Goal: Task Accomplishment & Management: Use online tool/utility

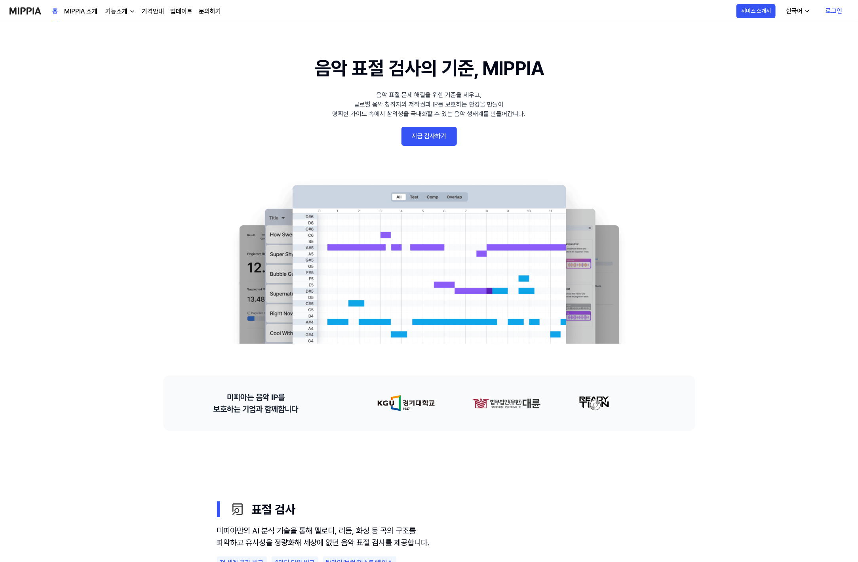
click at [835, 9] on link "로그인" at bounding box center [833, 11] width 29 height 22
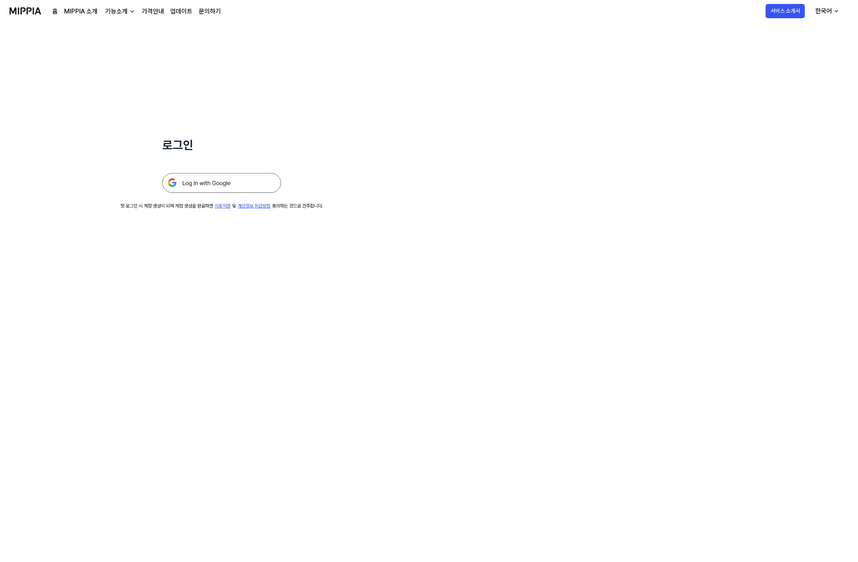
click at [196, 195] on div "로그인 첫 로그인 시 계정 생성이 되며 계정 생성을 완료하면 이용약관 및 개인정보 취급방침 동의하는 것으로 간주합니다." at bounding box center [222, 115] width 444 height 187
click at [202, 185] on img at bounding box center [221, 183] width 119 height 20
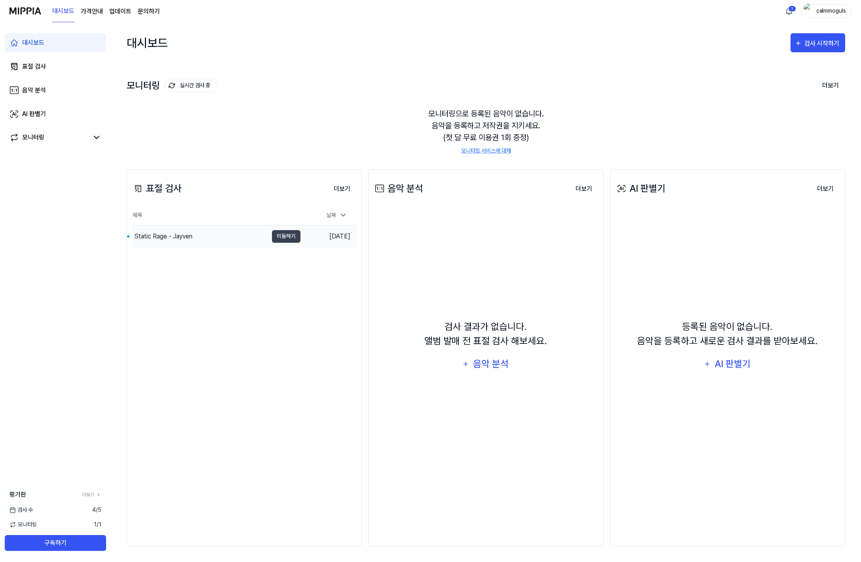
click at [163, 239] on div "Static Rage - Jayven" at bounding box center [163, 237] width 58 height 10
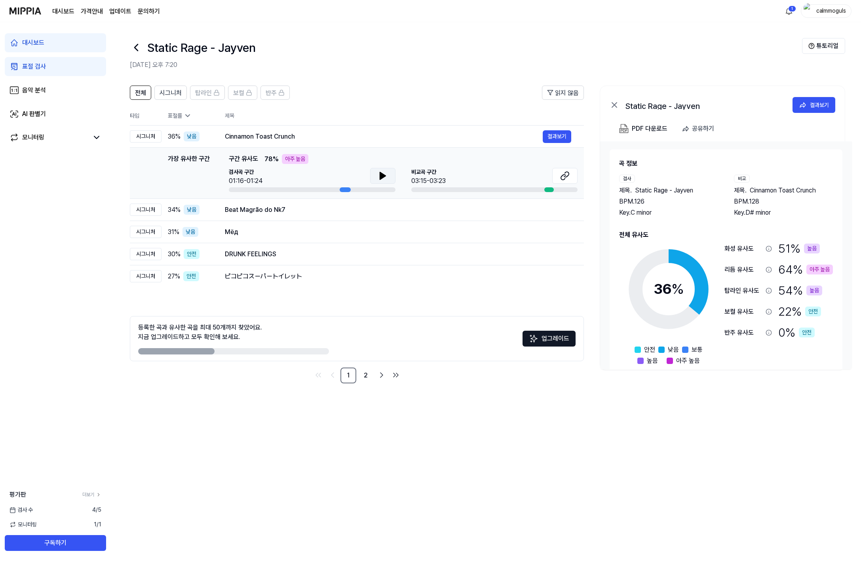
click at [385, 173] on icon at bounding box center [383, 176] width 10 height 10
click at [385, 173] on icon at bounding box center [385, 176] width 2 height 6
click at [567, 177] on icon at bounding box center [566, 174] width 5 height 5
click at [380, 171] on icon at bounding box center [383, 176] width 10 height 10
click at [381, 174] on icon at bounding box center [382, 176] width 2 height 6
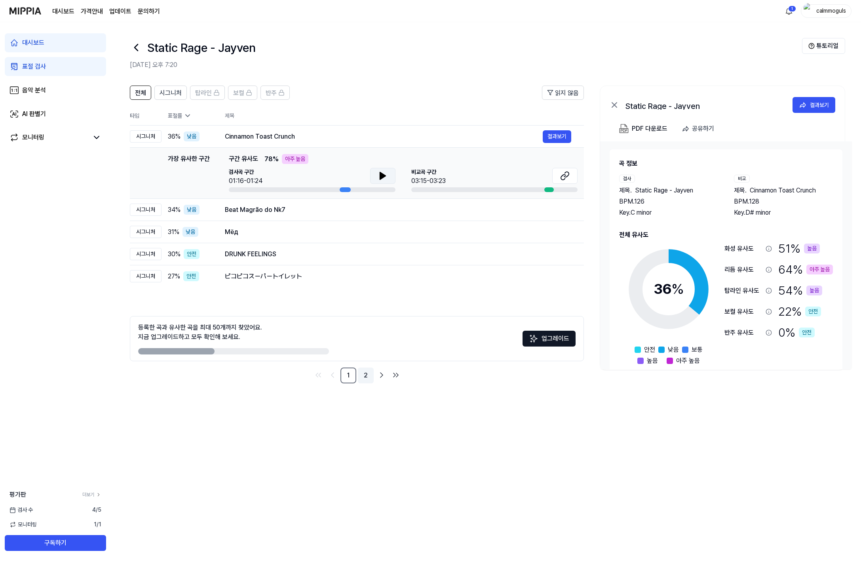
click at [364, 375] on link "2" at bounding box center [366, 376] width 16 height 16
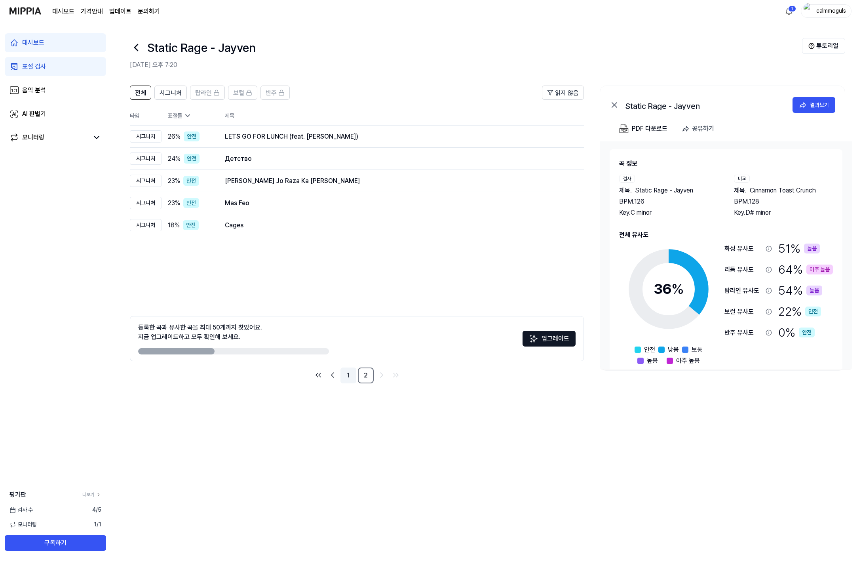
click at [348, 374] on link "1" at bounding box center [349, 376] width 16 height 16
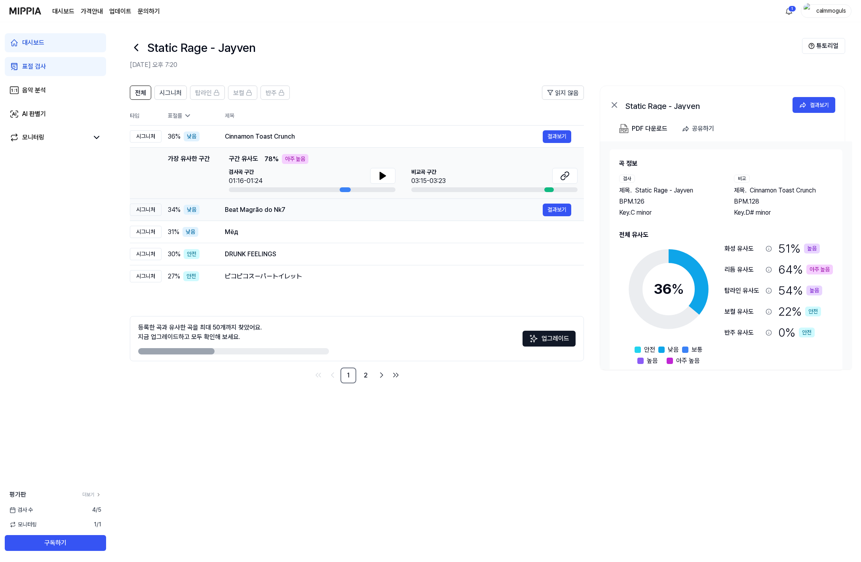
click at [312, 211] on div "Beat Magrão do Nk7" at bounding box center [384, 210] width 318 height 10
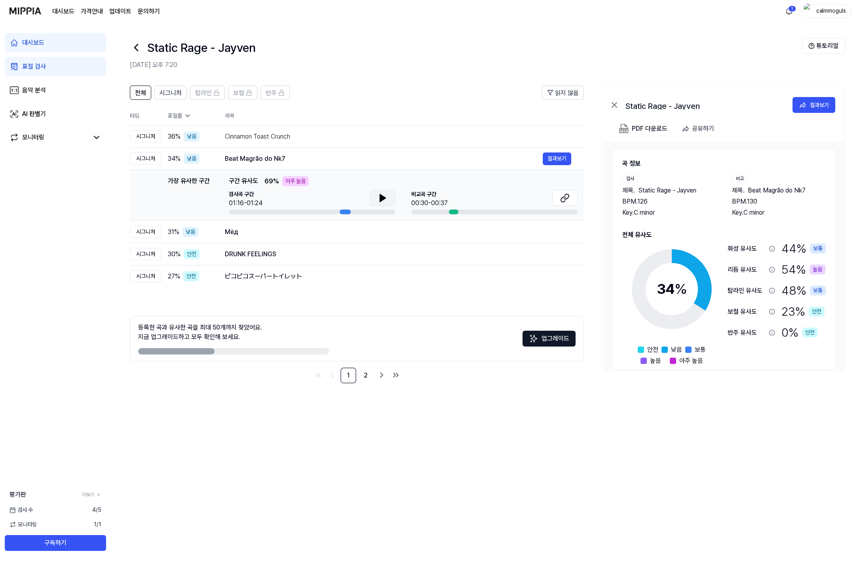
click at [382, 198] on icon at bounding box center [383, 197] width 6 height 7
click at [382, 198] on icon at bounding box center [382, 198] width 2 height 6
click at [567, 201] on icon at bounding box center [565, 198] width 10 height 10
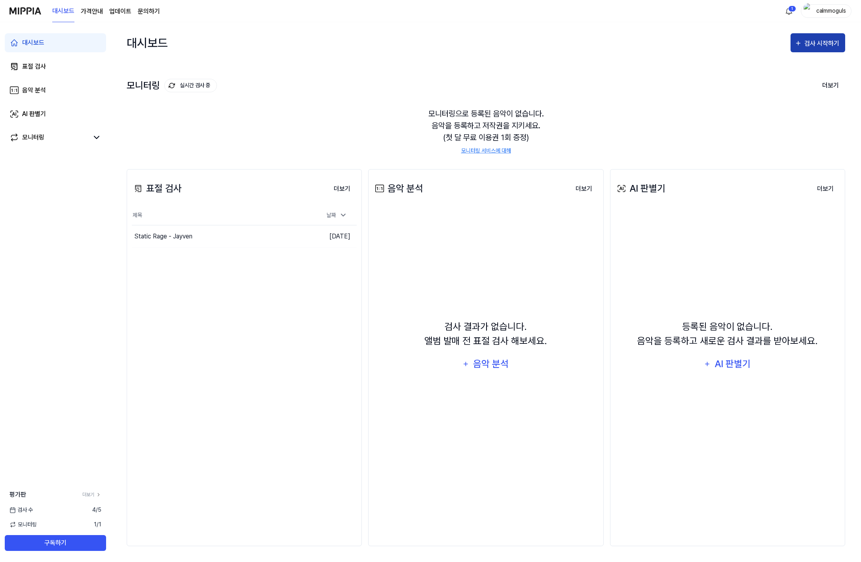
click at [808, 47] on div "검사 시작하기" at bounding box center [823, 43] width 37 height 10
click at [30, 62] on div "표절 검사" at bounding box center [34, 67] width 24 height 10
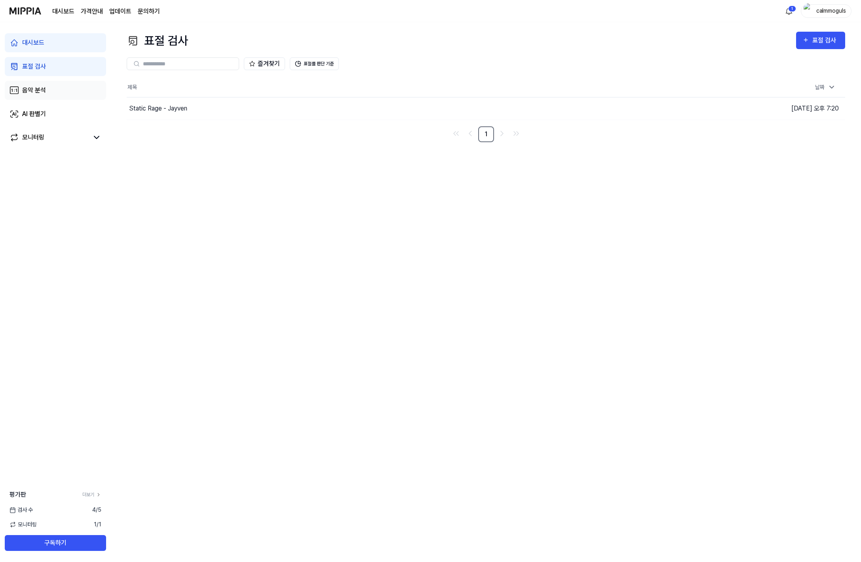
click at [29, 90] on div "음악 분석" at bounding box center [34, 91] width 24 height 10
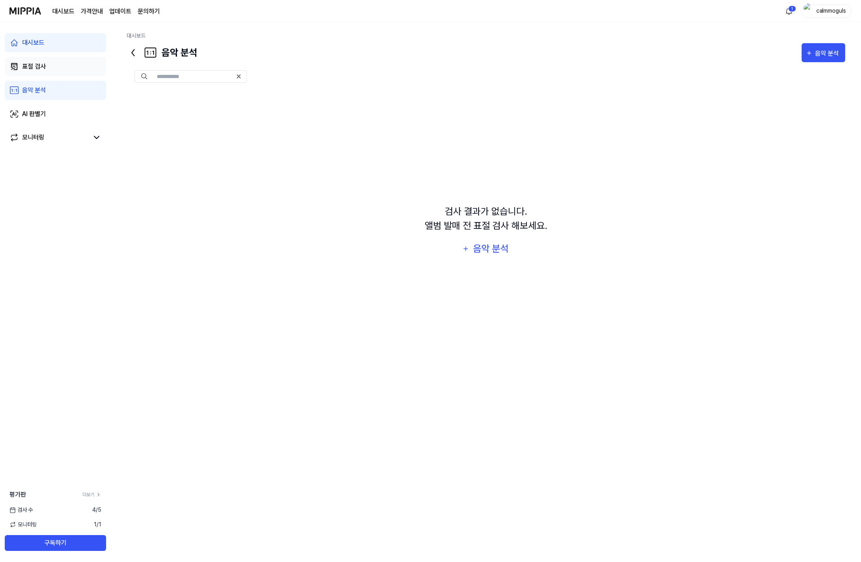
click at [29, 69] on div "표절 검사" at bounding box center [34, 67] width 24 height 10
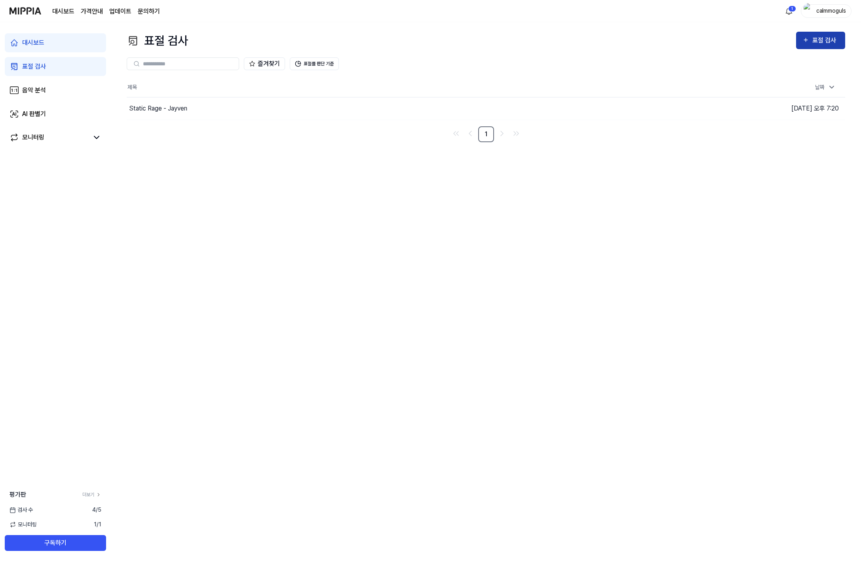
click at [824, 36] on div "표절 검사" at bounding box center [826, 40] width 27 height 10
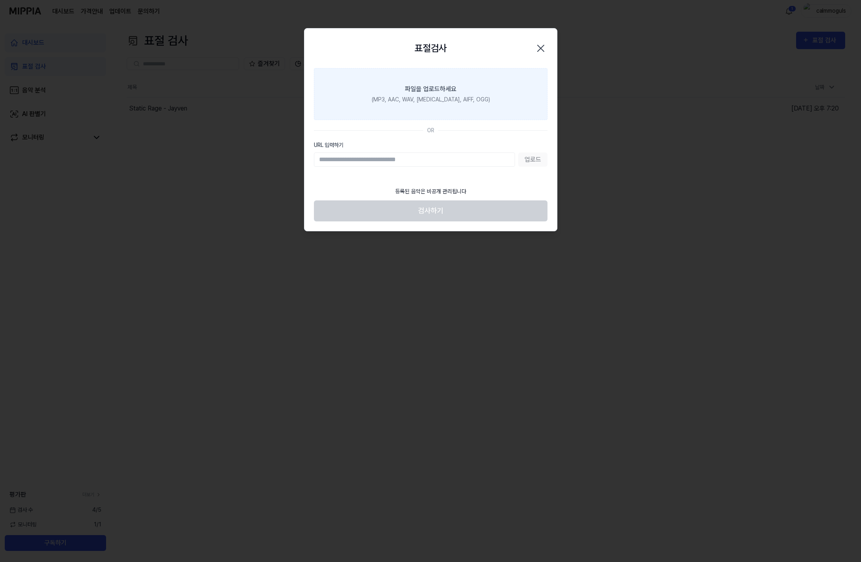
click at [391, 87] on label "파일을 업로드하세요 (MP3, AAC, WAV, [MEDICAL_DATA], AIFF, OGG)" at bounding box center [431, 94] width 234 height 52
click at [0, 0] on input "파일을 업로드하세요 (MP3, AAC, WAV, [MEDICAL_DATA], AIFF, OGG)" at bounding box center [0, 0] width 0 height 0
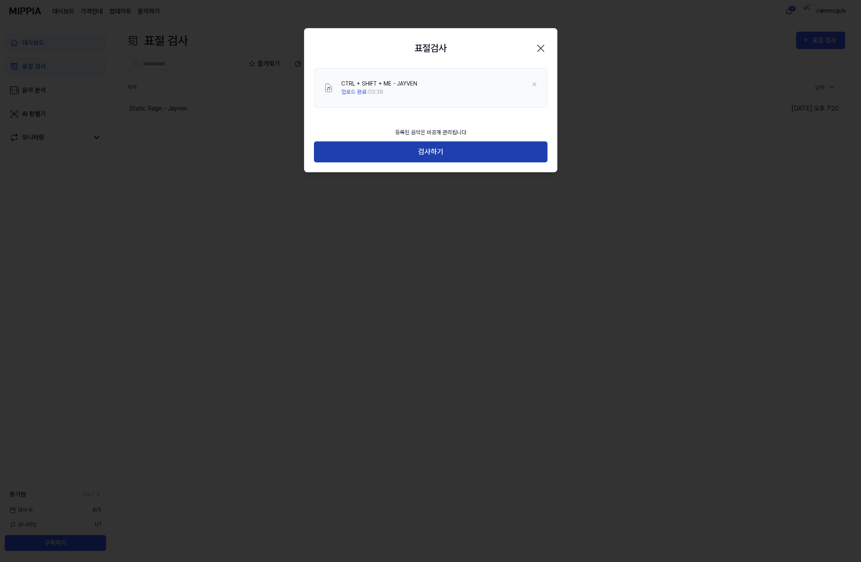
click at [427, 150] on button "검사하기" at bounding box center [431, 151] width 234 height 21
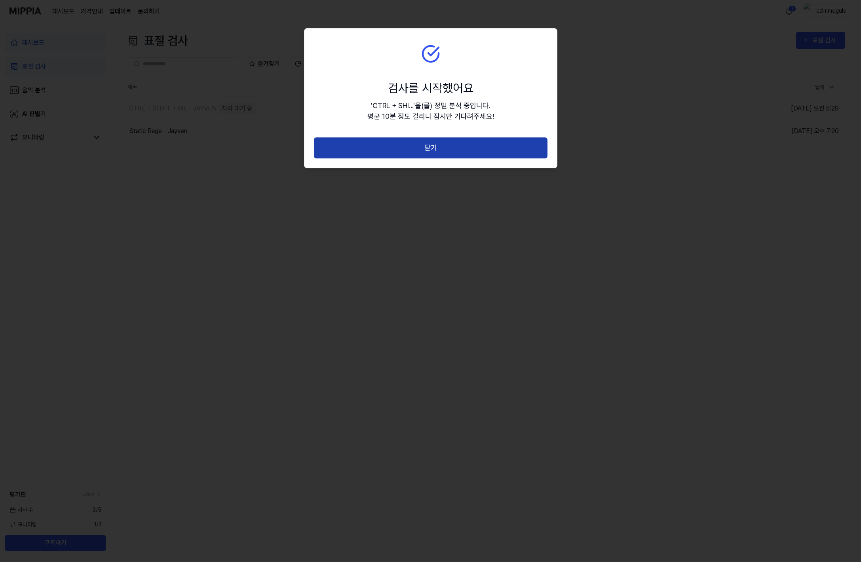
click at [440, 149] on button "닫기" at bounding box center [431, 147] width 234 height 21
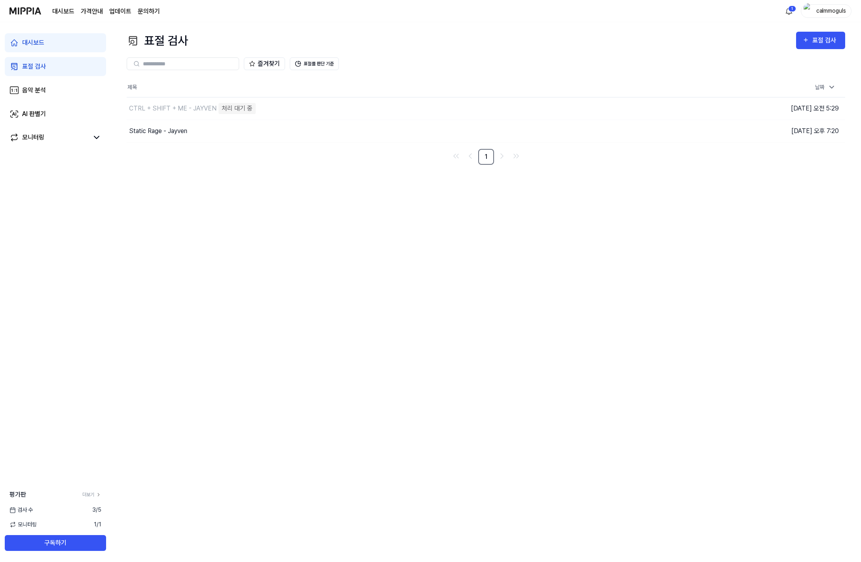
click at [34, 44] on div "대시보드" at bounding box center [33, 43] width 22 height 10
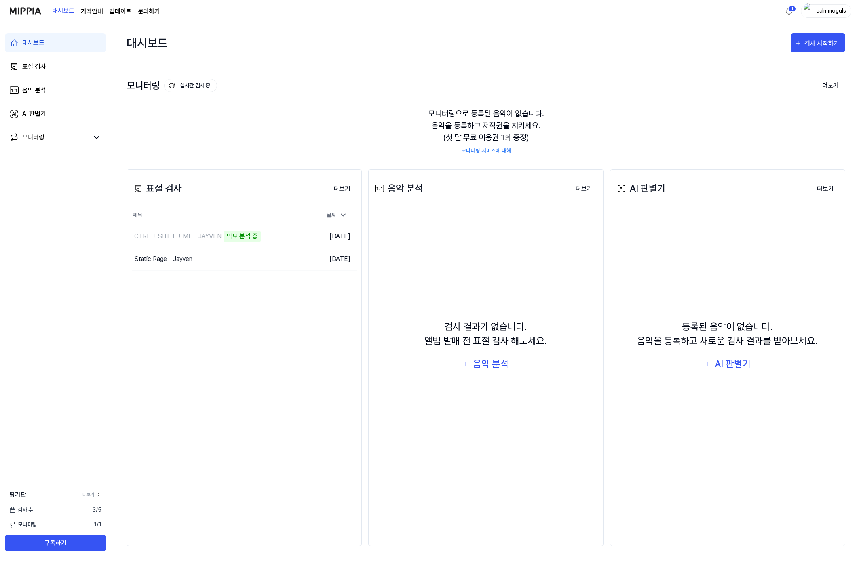
click at [733, 362] on div "AI 판별기" at bounding box center [733, 363] width 38 height 15
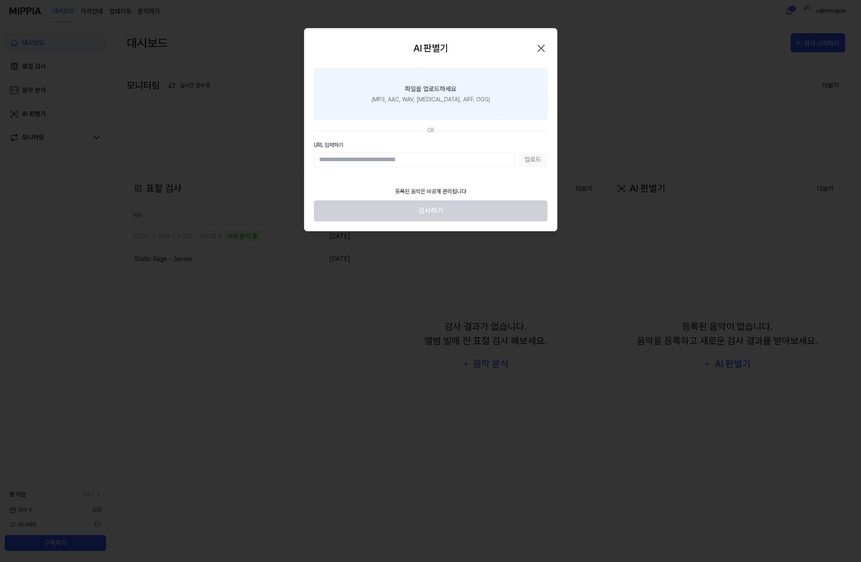
click at [425, 90] on div "파일을 업로드하세요" at bounding box center [430, 89] width 51 height 10
click at [0, 0] on input "파일을 업로드하세요 (MP3, AAC, WAV, [MEDICAL_DATA], AIFF, OGG)" at bounding box center [0, 0] width 0 height 0
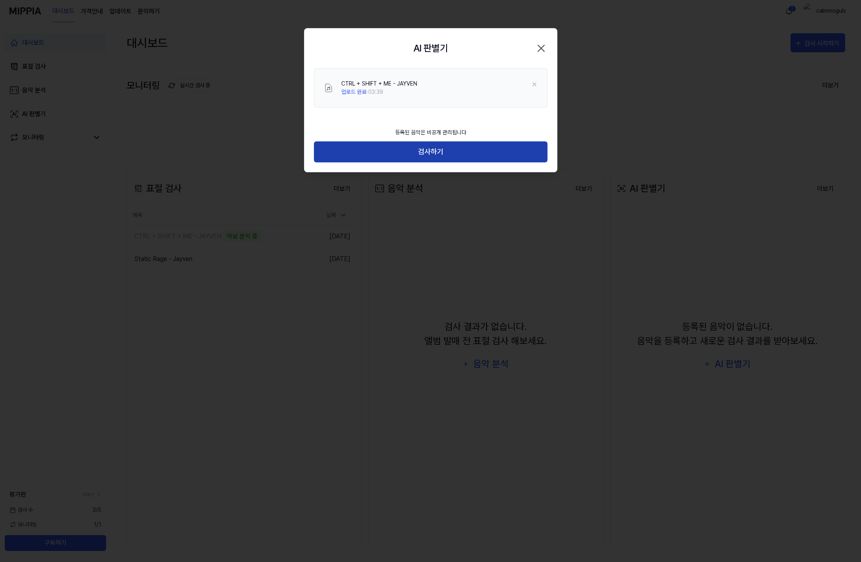
click at [419, 152] on button "검사하기" at bounding box center [431, 151] width 234 height 21
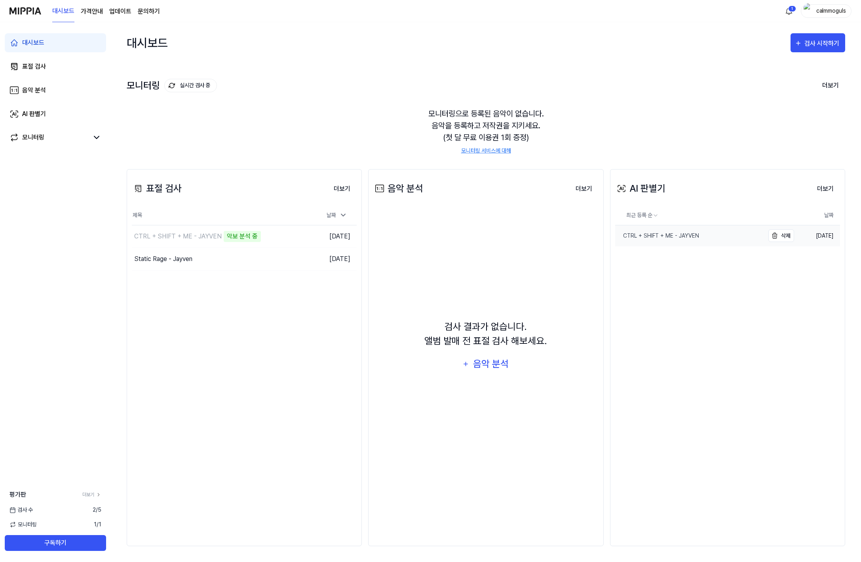
click at [658, 235] on div "CTRL + SHIFT + ME - JAYVEN" at bounding box center [657, 236] width 84 height 8
click at [821, 188] on button "더보기" at bounding box center [825, 189] width 29 height 16
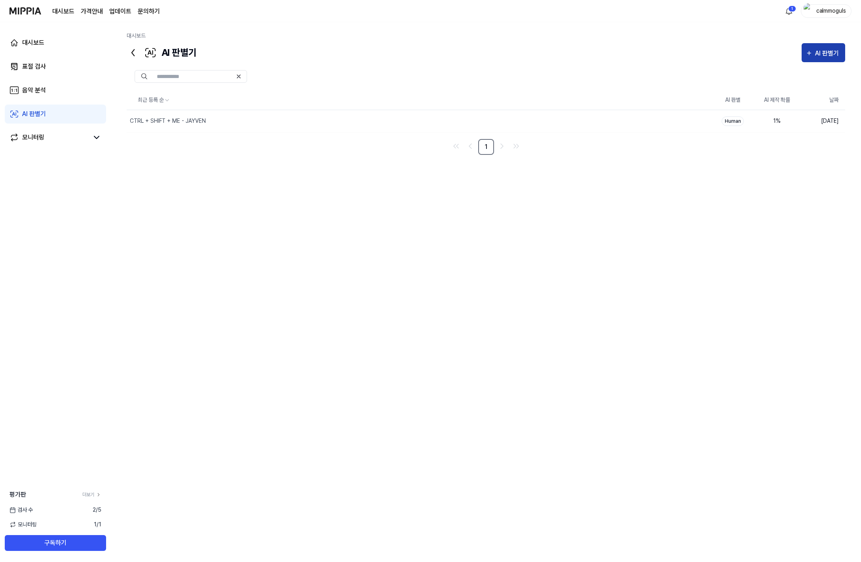
click at [822, 49] on div "AI 판별기" at bounding box center [828, 53] width 26 height 10
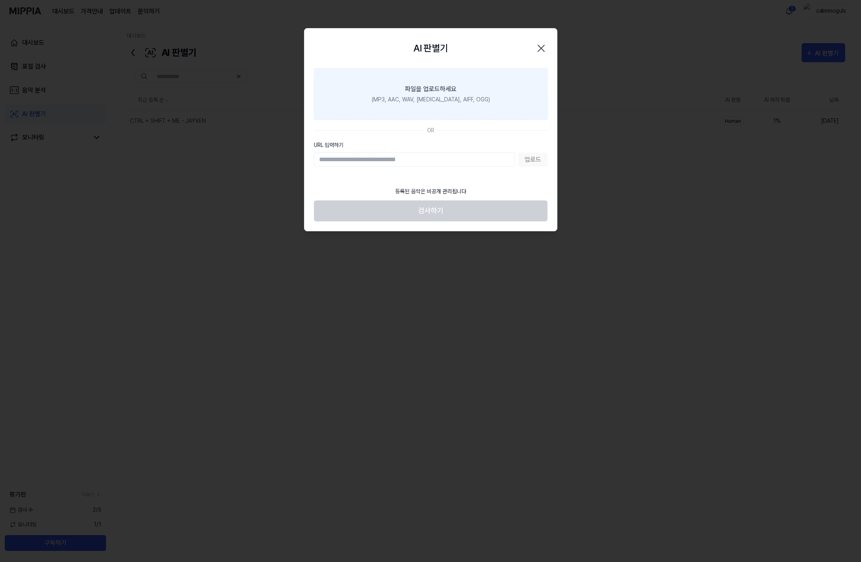
click at [446, 106] on label "파일을 업로드하세요 (MP3, AAC, WAV, [MEDICAL_DATA], AIFF, OGG)" at bounding box center [431, 94] width 234 height 52
click at [0, 0] on input "파일을 업로드하세요 (MP3, AAC, WAV, [MEDICAL_DATA], AIFF, OGG)" at bounding box center [0, 0] width 0 height 0
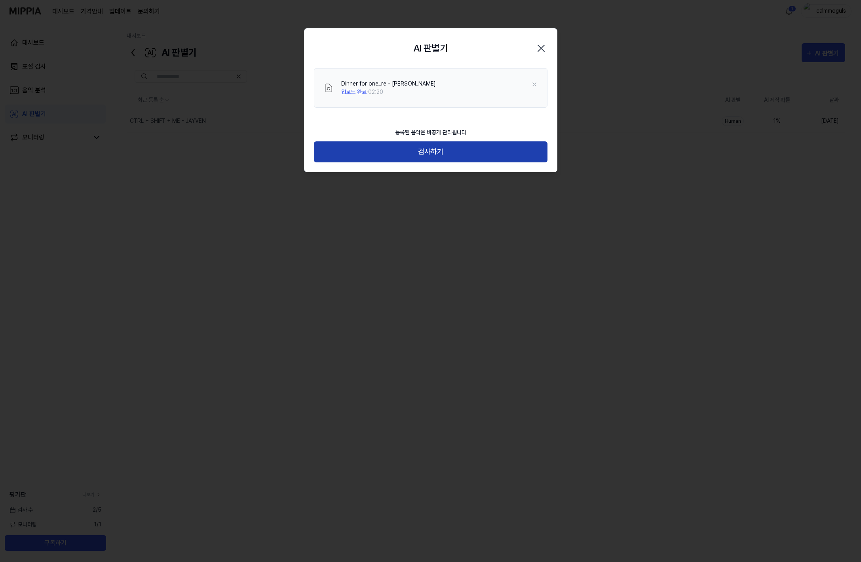
click at [424, 152] on button "검사하기" at bounding box center [431, 151] width 234 height 21
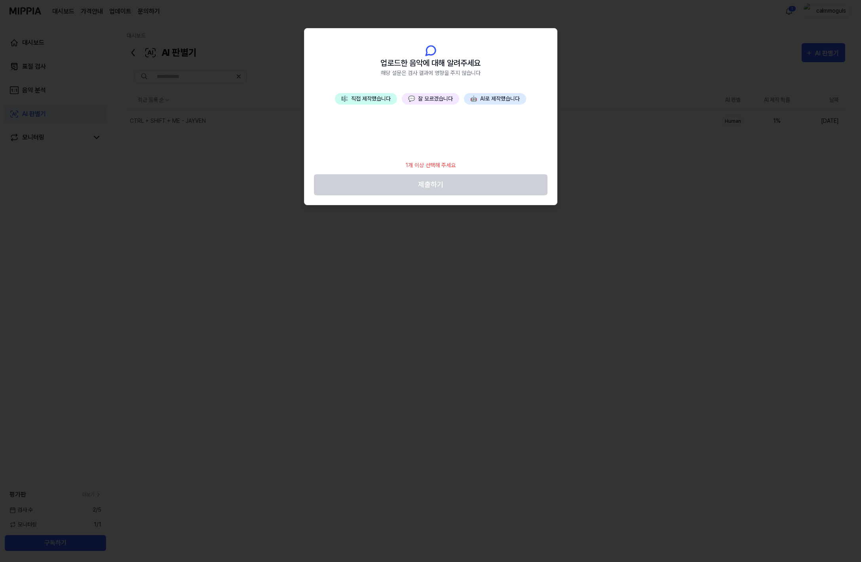
click at [435, 101] on button "💬 잘 모르겠습니다" at bounding box center [430, 98] width 57 height 11
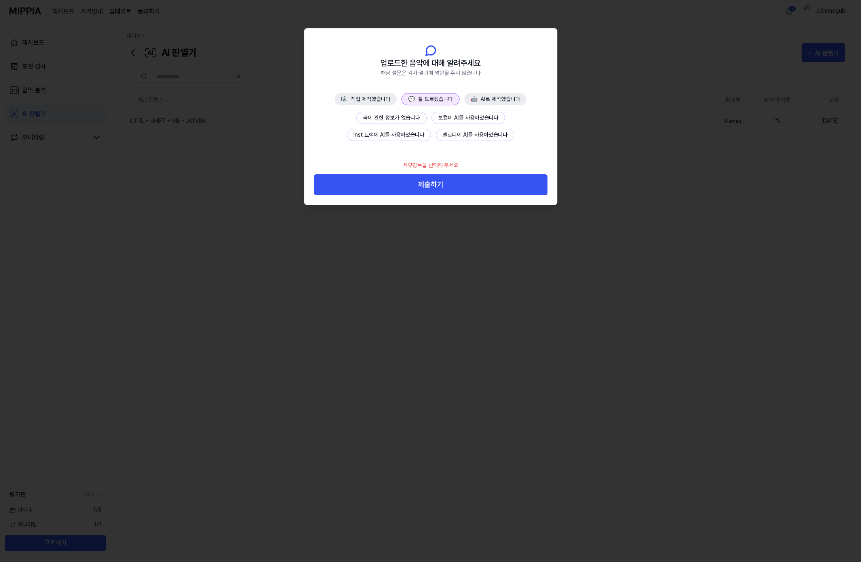
click at [413, 119] on button "곡에 관한 정보가 없습니다" at bounding box center [391, 118] width 70 height 12
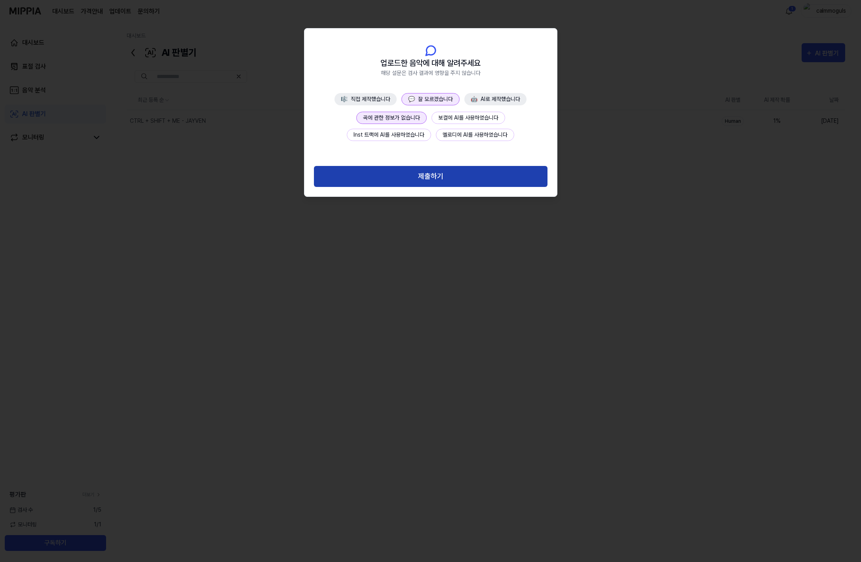
click at [418, 176] on button "제출하기" at bounding box center [431, 176] width 234 height 21
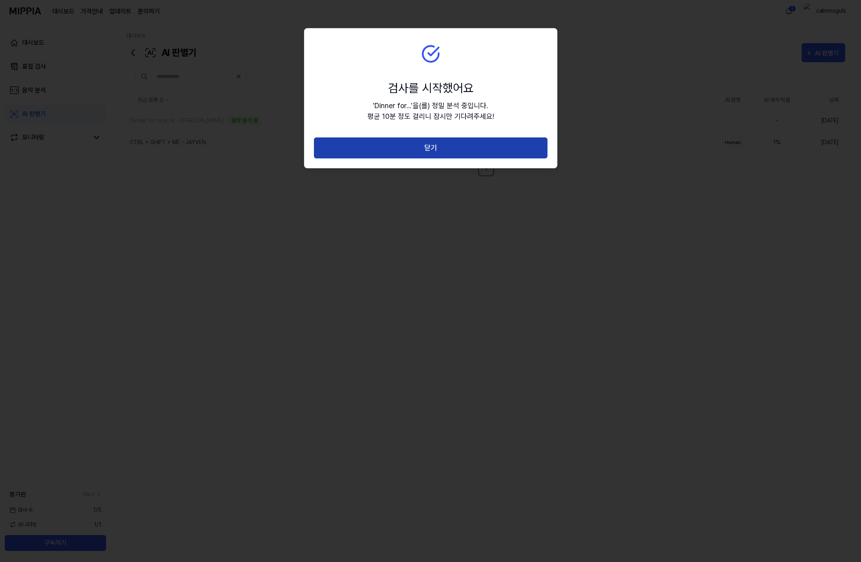
click at [432, 147] on button "닫기" at bounding box center [431, 147] width 234 height 21
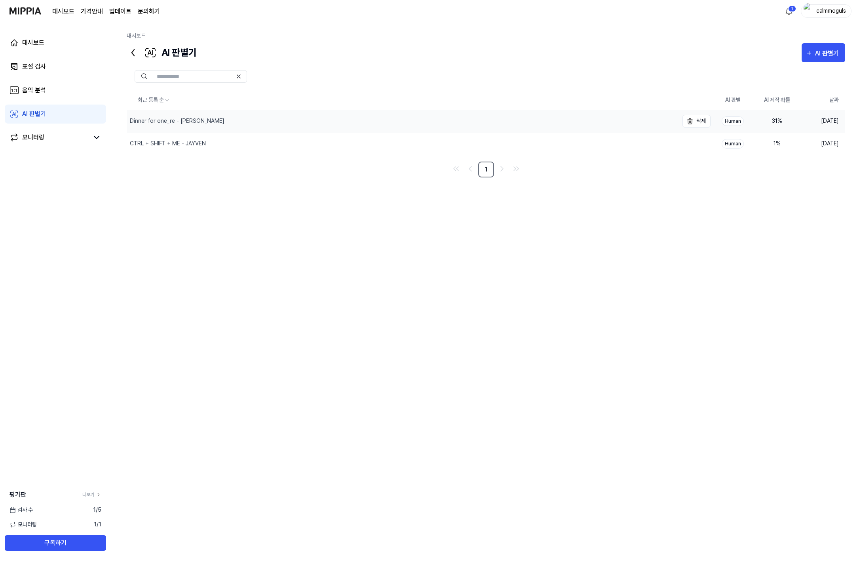
click at [172, 118] on div "Dinner for one_re - [PERSON_NAME]" at bounding box center [177, 121] width 95 height 8
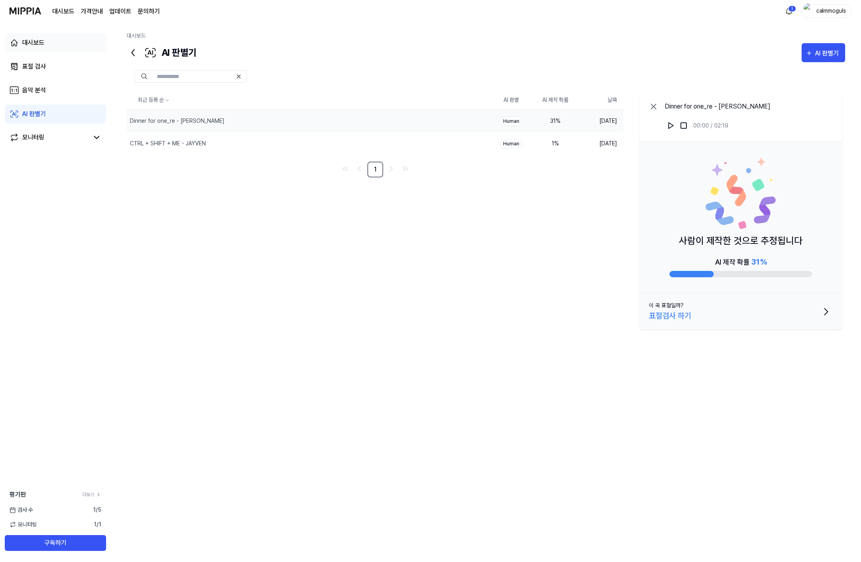
click at [32, 40] on div "대시보드" at bounding box center [33, 43] width 22 height 10
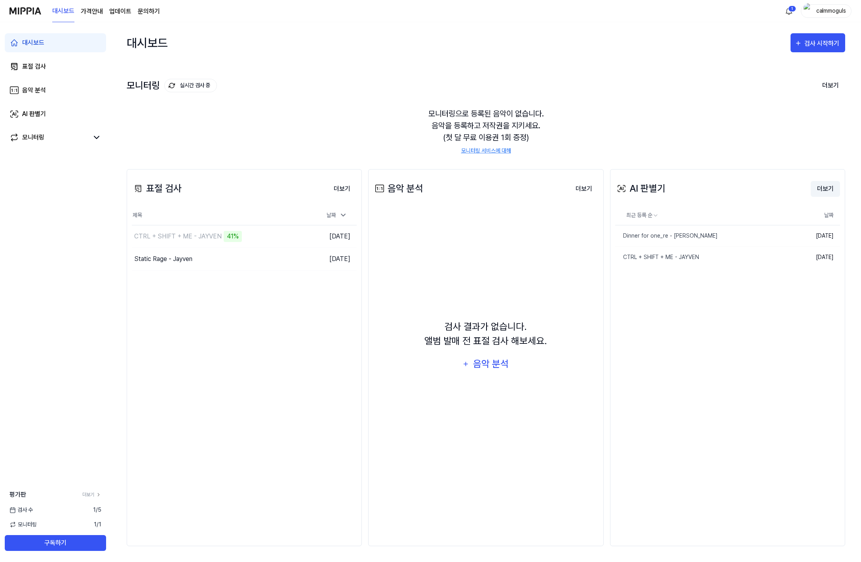
click at [818, 190] on button "더보기" at bounding box center [825, 189] width 29 height 16
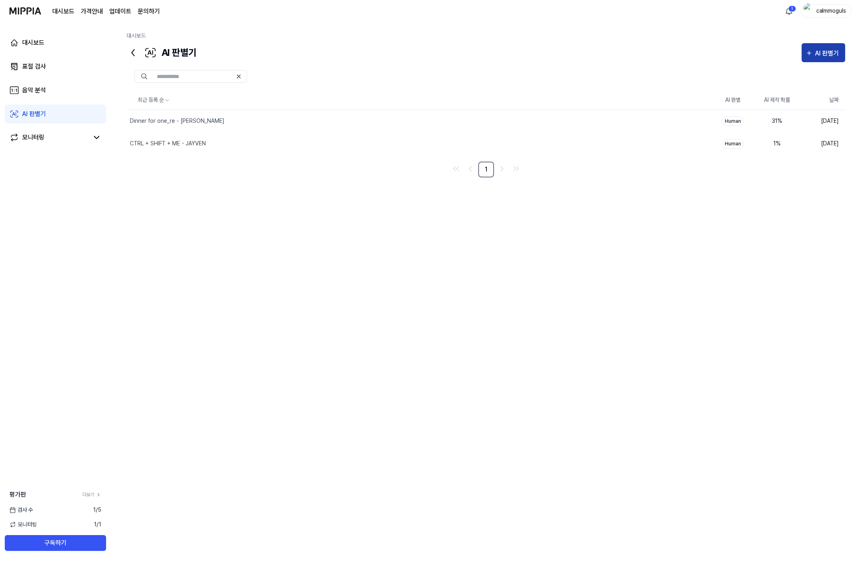
click at [826, 53] on div "AI 판별기" at bounding box center [828, 53] width 26 height 10
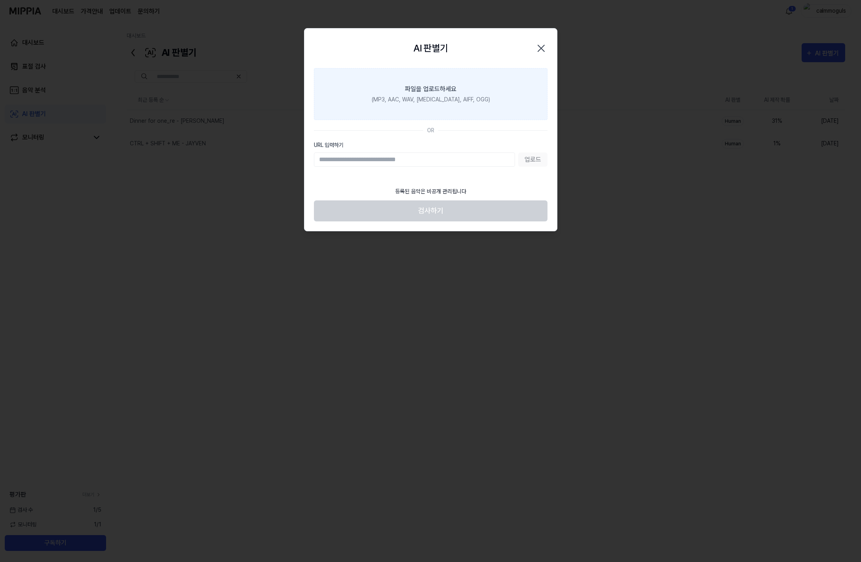
click at [392, 91] on label "파일을 업로드하세요 (MP3, AAC, WAV, [MEDICAL_DATA], AIFF, OGG)" at bounding box center [431, 94] width 234 height 52
click at [0, 0] on input "파일을 업로드하세요 (MP3, AAC, WAV, [MEDICAL_DATA], AIFF, OGG)" at bounding box center [0, 0] width 0 height 0
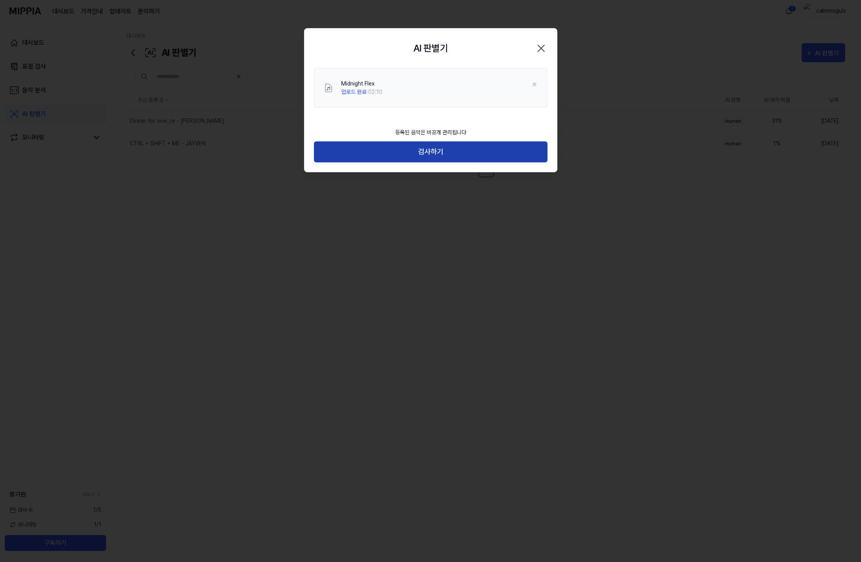
click at [432, 151] on button "검사하기" at bounding box center [431, 151] width 234 height 21
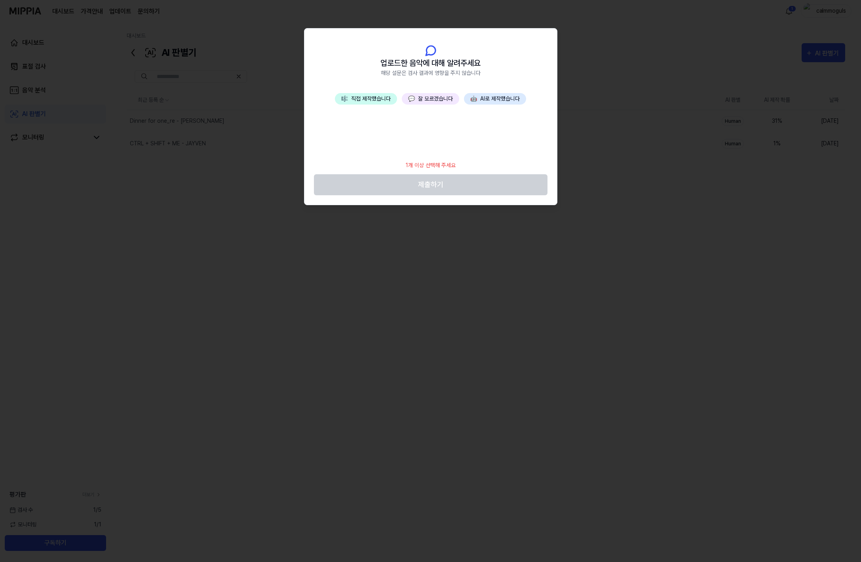
click at [436, 97] on button "💬 잘 모르겠습니다" at bounding box center [430, 98] width 57 height 11
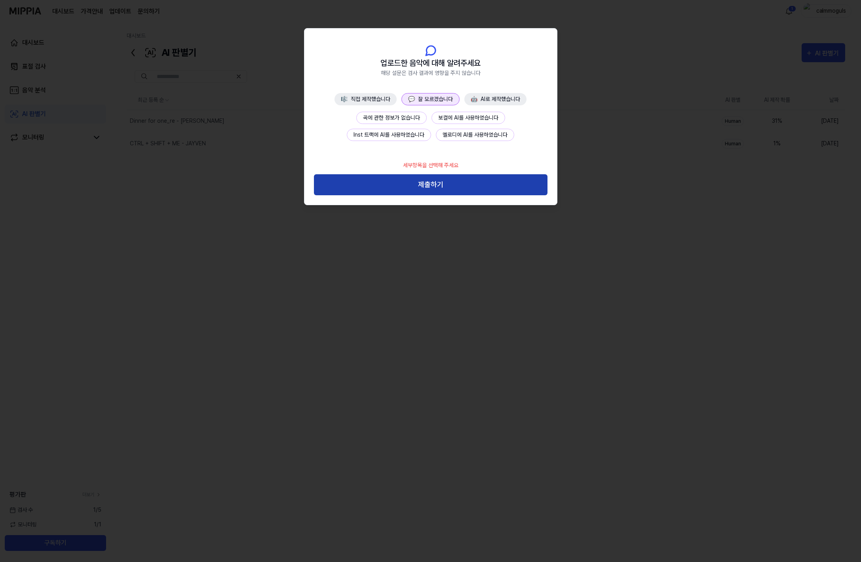
click at [419, 188] on button "제출하기" at bounding box center [431, 184] width 234 height 21
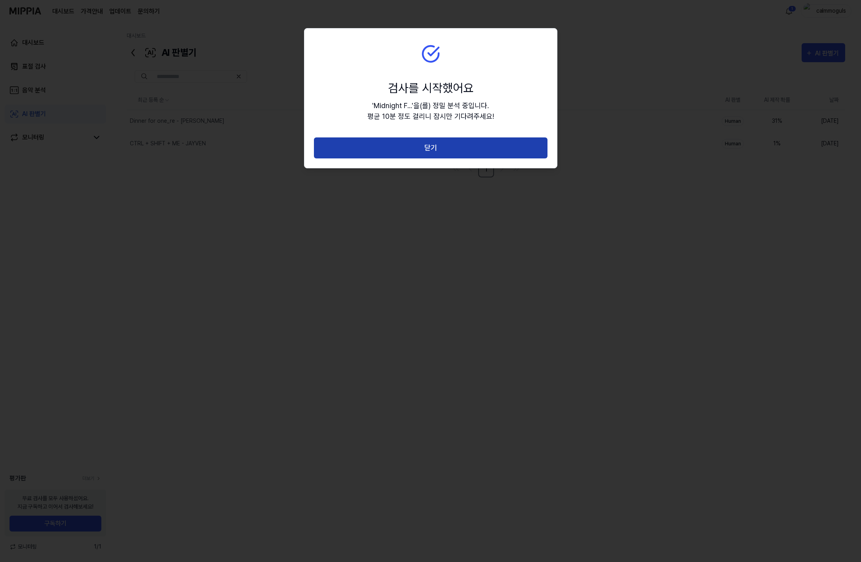
click at [431, 152] on button "닫기" at bounding box center [431, 147] width 234 height 21
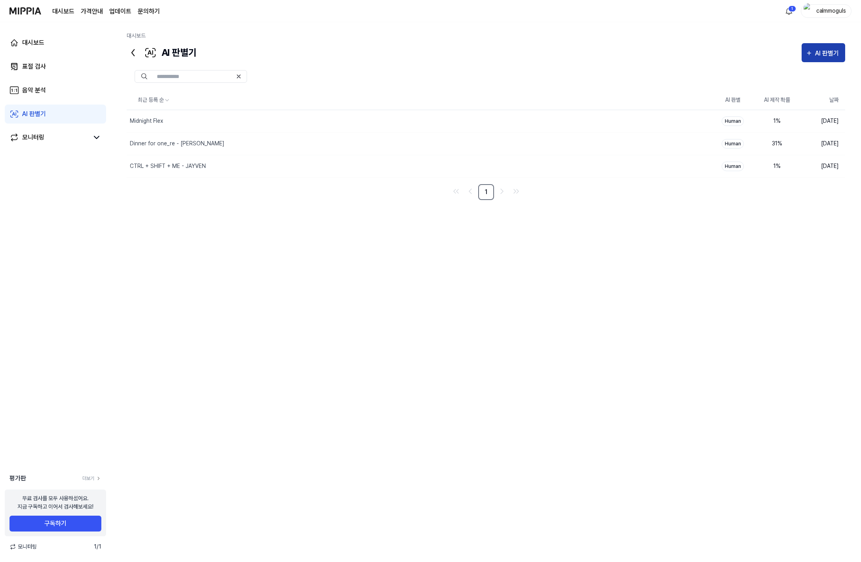
click at [828, 54] on div "AI 판별기" at bounding box center [828, 53] width 26 height 10
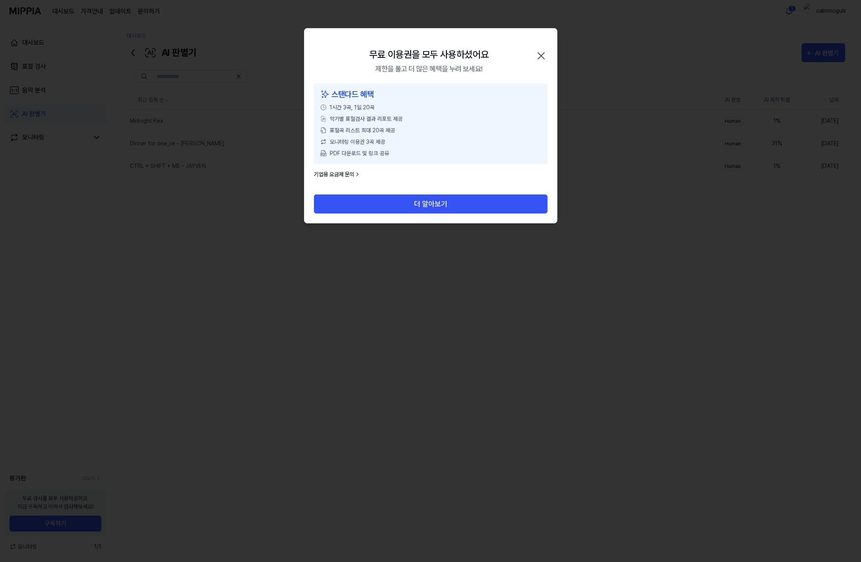
click at [542, 53] on icon "button" at bounding box center [541, 56] width 13 height 13
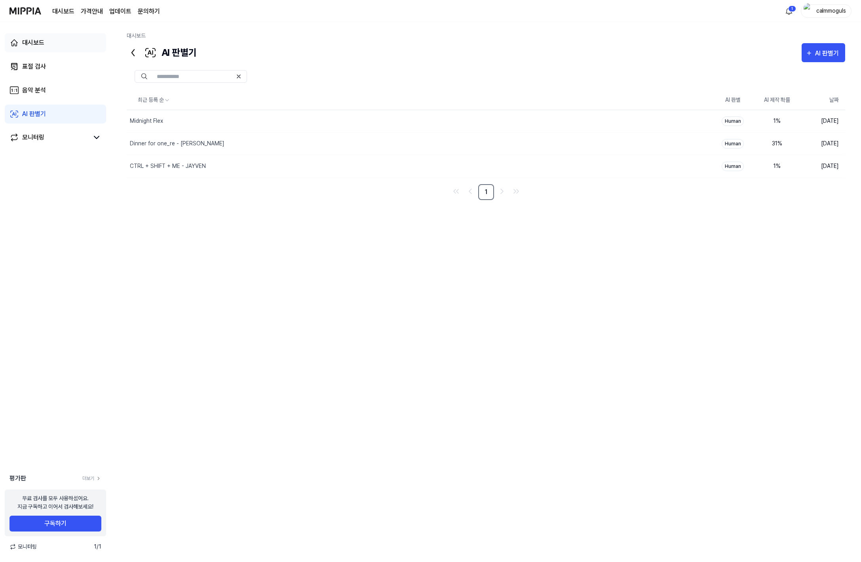
click at [36, 38] on div "대시보드" at bounding box center [33, 43] width 22 height 10
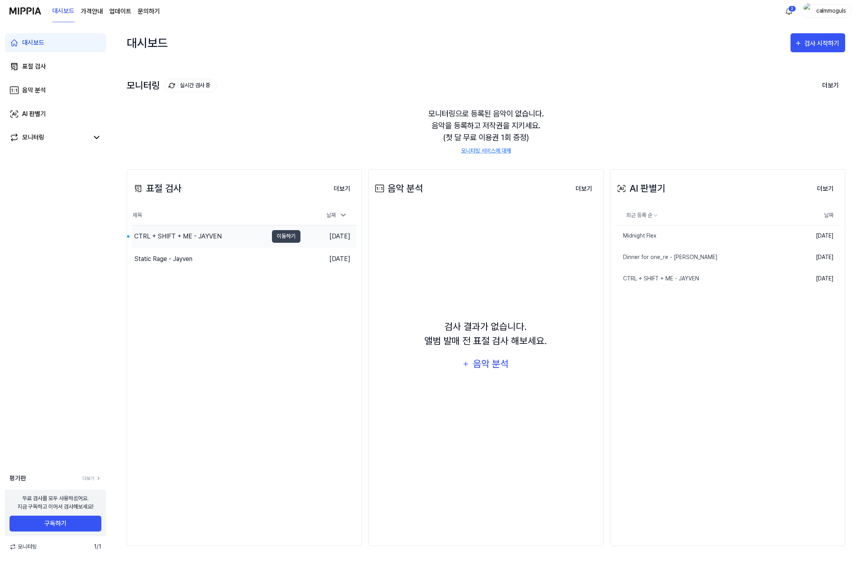
click at [196, 234] on div "CTRL + SHIFT + ME - JAYVEN" at bounding box center [178, 237] width 88 height 10
click at [342, 189] on button "더보기" at bounding box center [342, 189] width 29 height 16
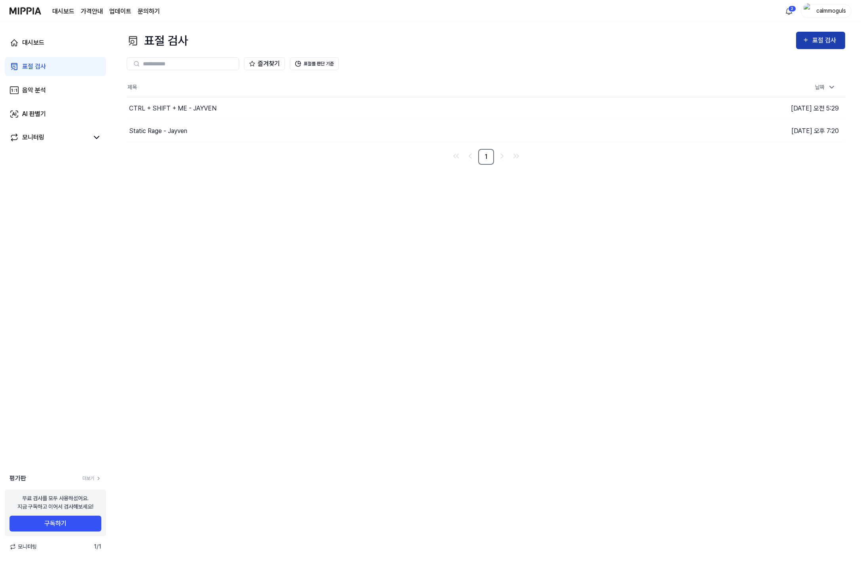
click at [827, 39] on div "표절 검사" at bounding box center [826, 40] width 27 height 10
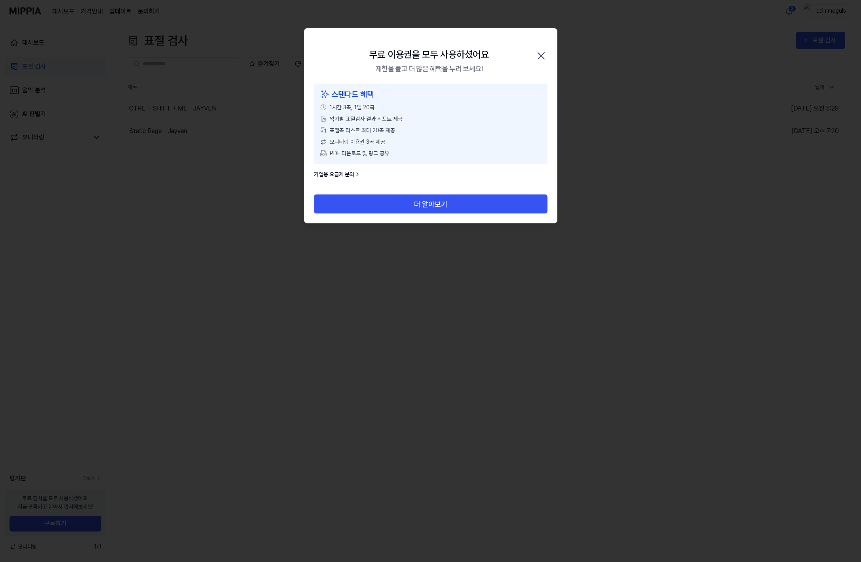
click at [543, 55] on icon "button" at bounding box center [541, 56] width 13 height 13
